Goal: Task Accomplishment & Management: Use online tool/utility

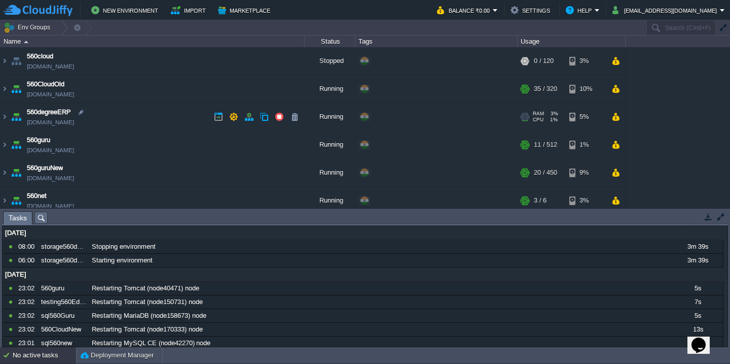
scroll to position [537, 0]
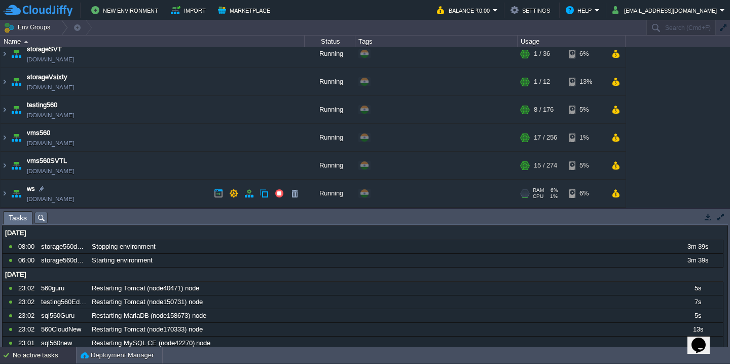
click at [143, 191] on td "ws [DOMAIN_NAME]" at bounding box center [153, 194] width 304 height 28
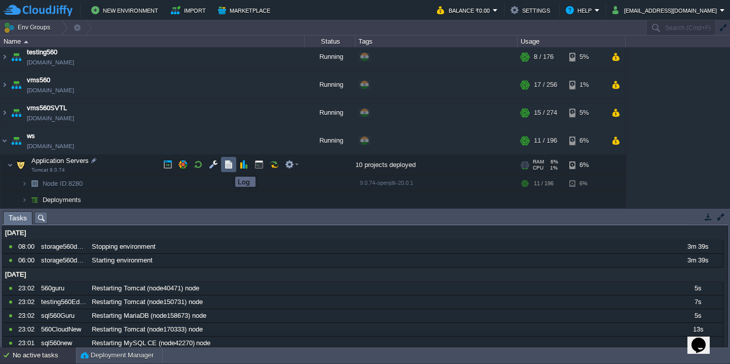
click at [228, 167] on button "button" at bounding box center [228, 164] width 9 height 9
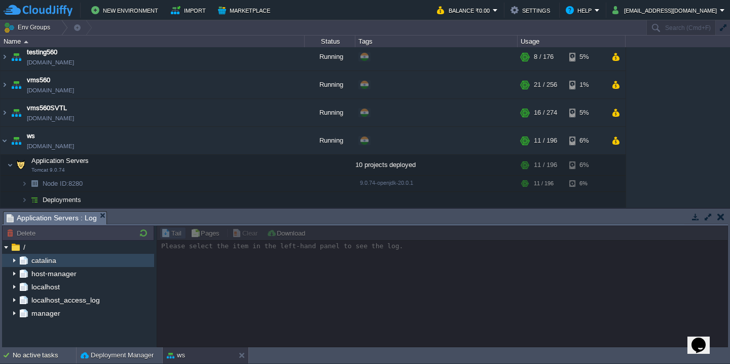
click at [16, 261] on img at bounding box center [14, 260] width 8 height 13
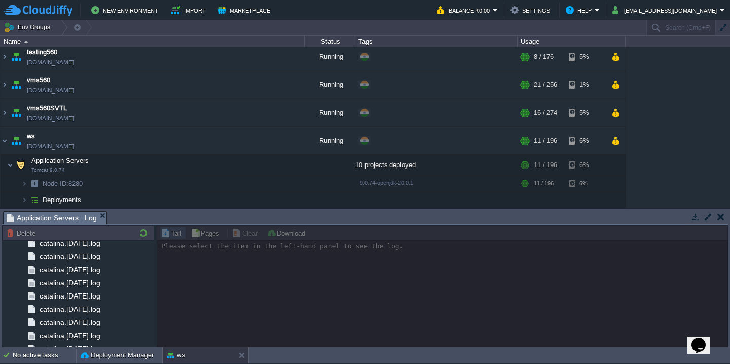
scroll to position [1186, 0]
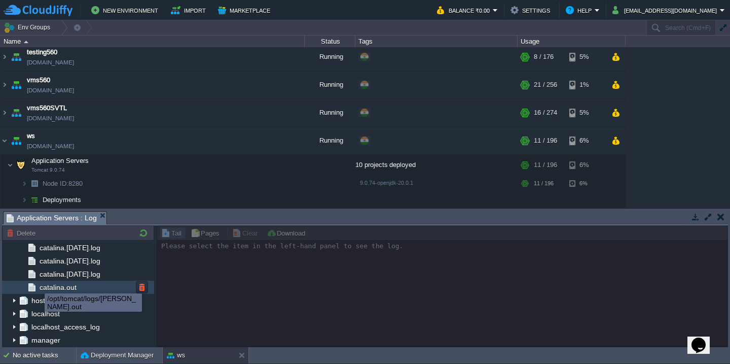
click at [59, 289] on span "catalina.out" at bounding box center [58, 286] width 41 height 9
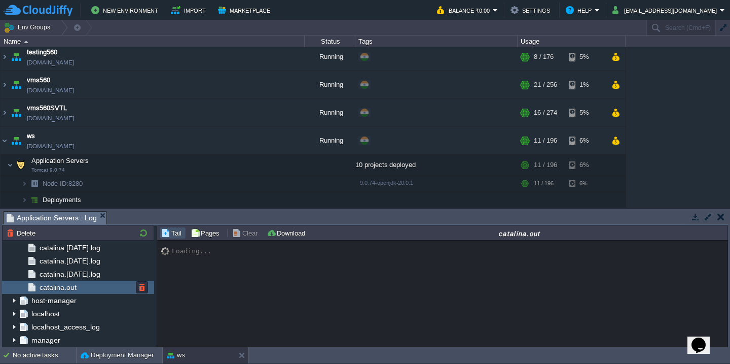
scroll to position [13231, 0]
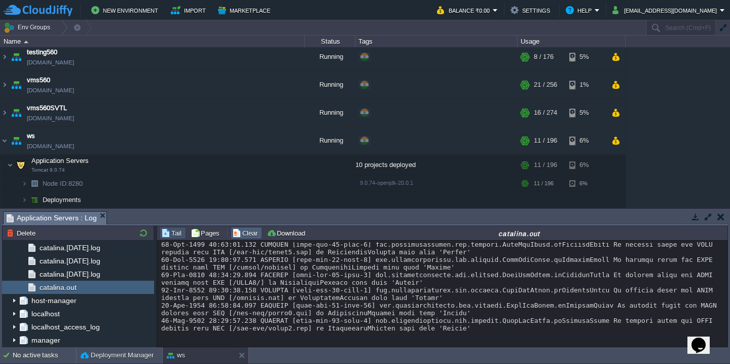
click at [254, 235] on button "Clear" at bounding box center [246, 232] width 28 height 9
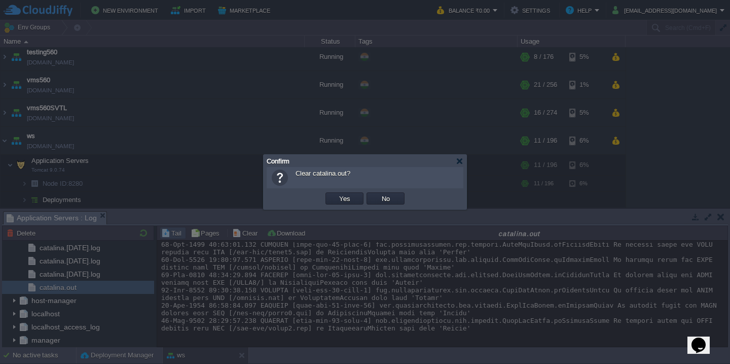
click at [336, 194] on button "Yes" at bounding box center [344, 198] width 17 height 9
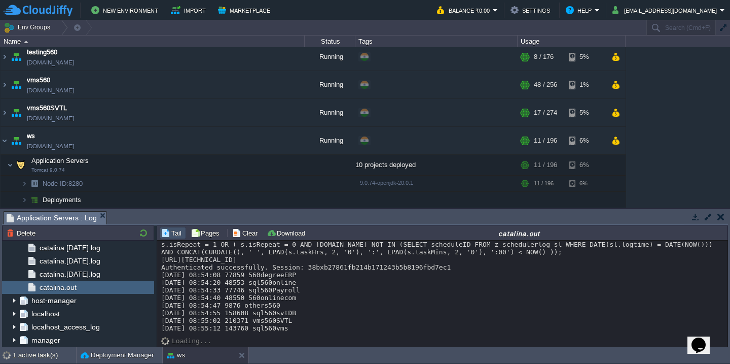
scroll to position [47, 0]
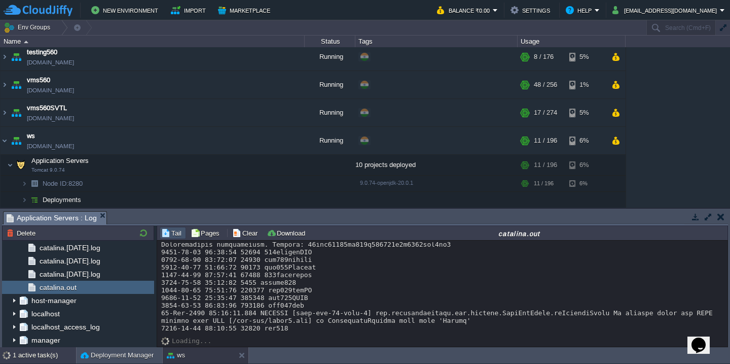
click at [23, 355] on div "1 active task(s)" at bounding box center [44, 355] width 63 height 16
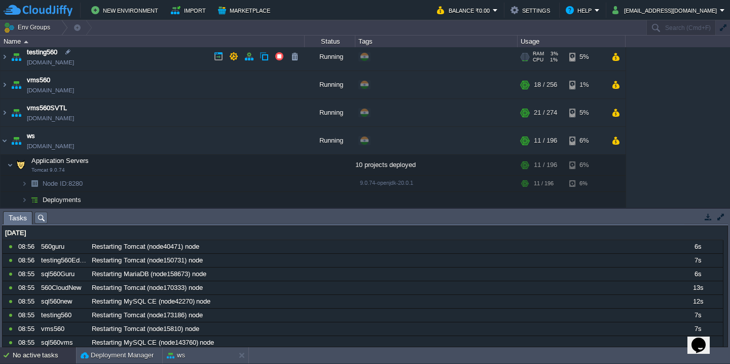
scroll to position [0, 0]
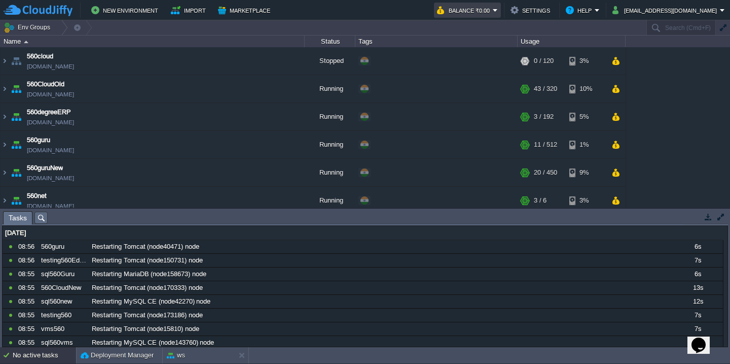
click at [493, 8] on button "Balance ₹0.00" at bounding box center [465, 10] width 56 height 12
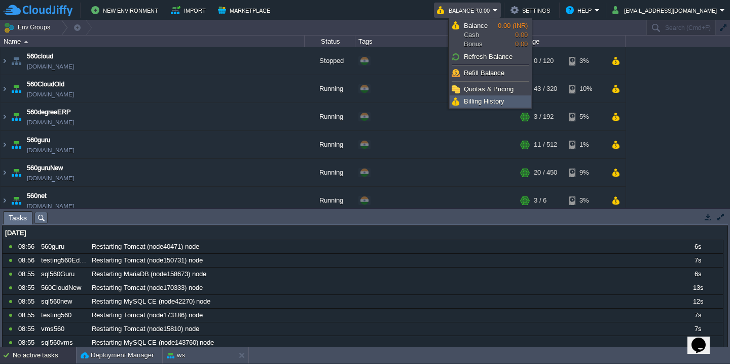
click at [474, 104] on span "Billing History" at bounding box center [484, 101] width 41 height 8
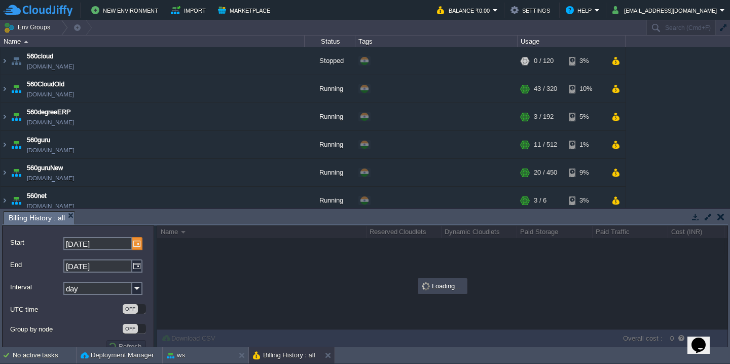
click at [133, 244] on img at bounding box center [137, 243] width 10 height 13
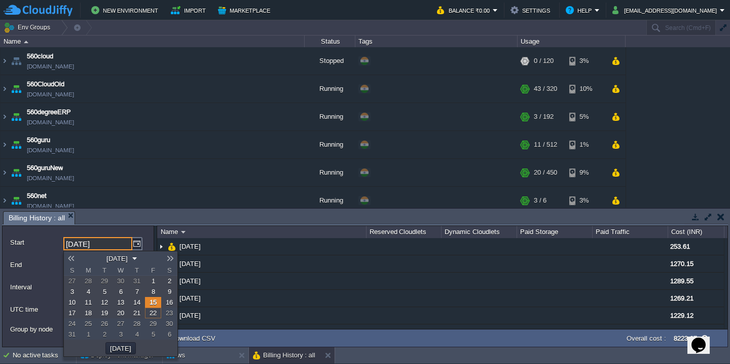
click at [148, 286] on link "1" at bounding box center [153, 280] width 16 height 11
type input "[DATE]"
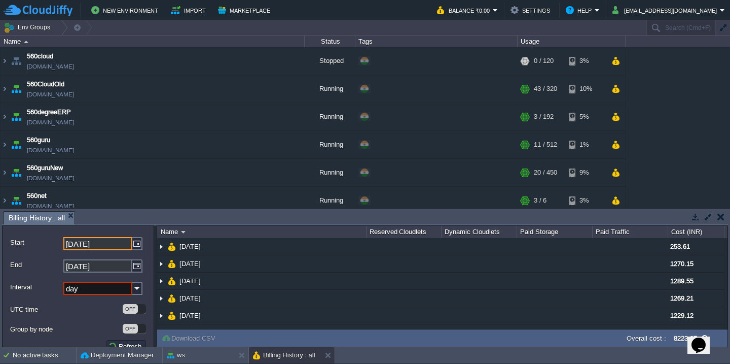
click at [115, 291] on input "day" at bounding box center [97, 287] width 69 height 13
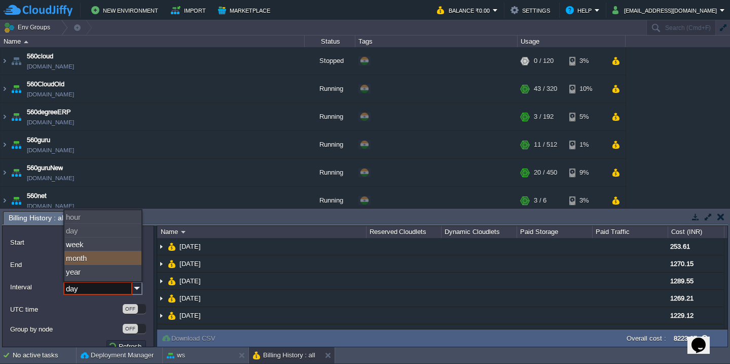
click at [105, 255] on div "month" at bounding box center [102, 258] width 77 height 14
type input "month"
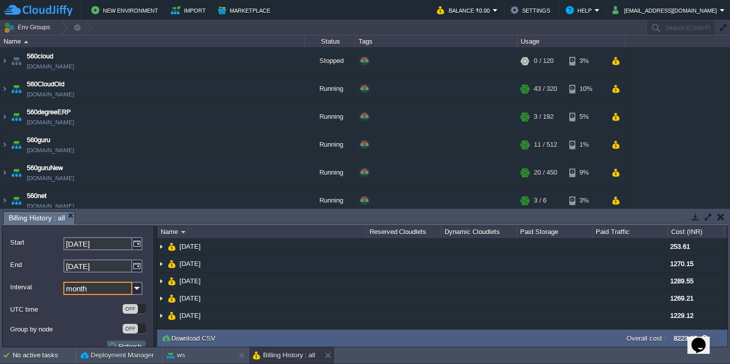
click at [110, 344] on button "Refresh" at bounding box center [126, 345] width 37 height 9
